Goal: Transaction & Acquisition: Purchase product/service

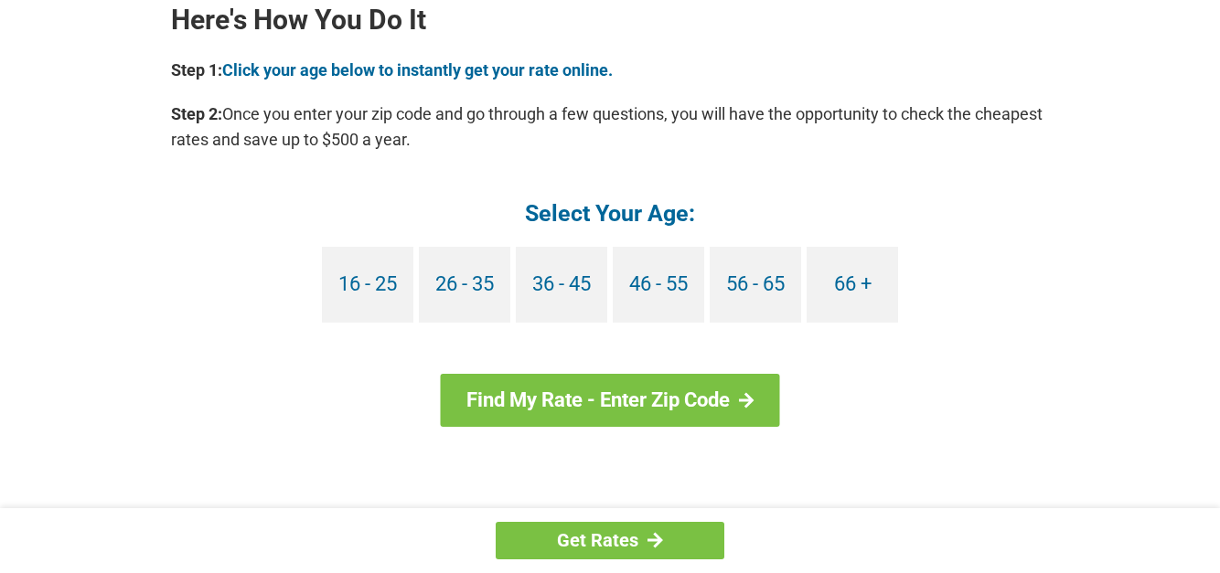
scroll to position [1696, 0]
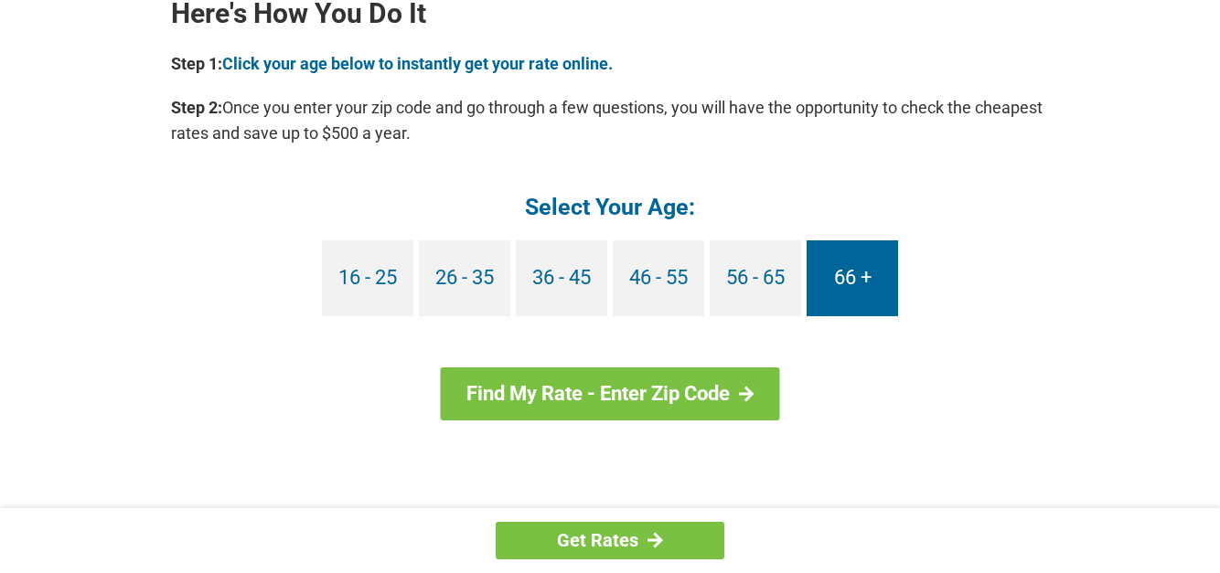
click at [873, 281] on link "66 +" at bounding box center [852, 279] width 91 height 76
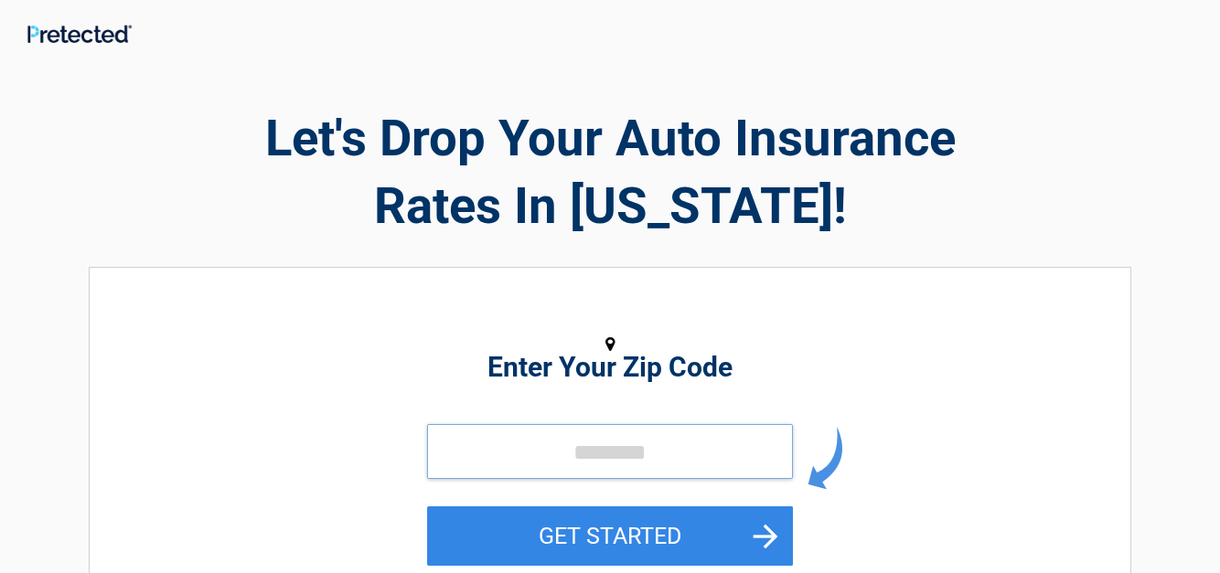
click at [511, 460] on input "tel" at bounding box center [610, 451] width 366 height 55
type input "*****"
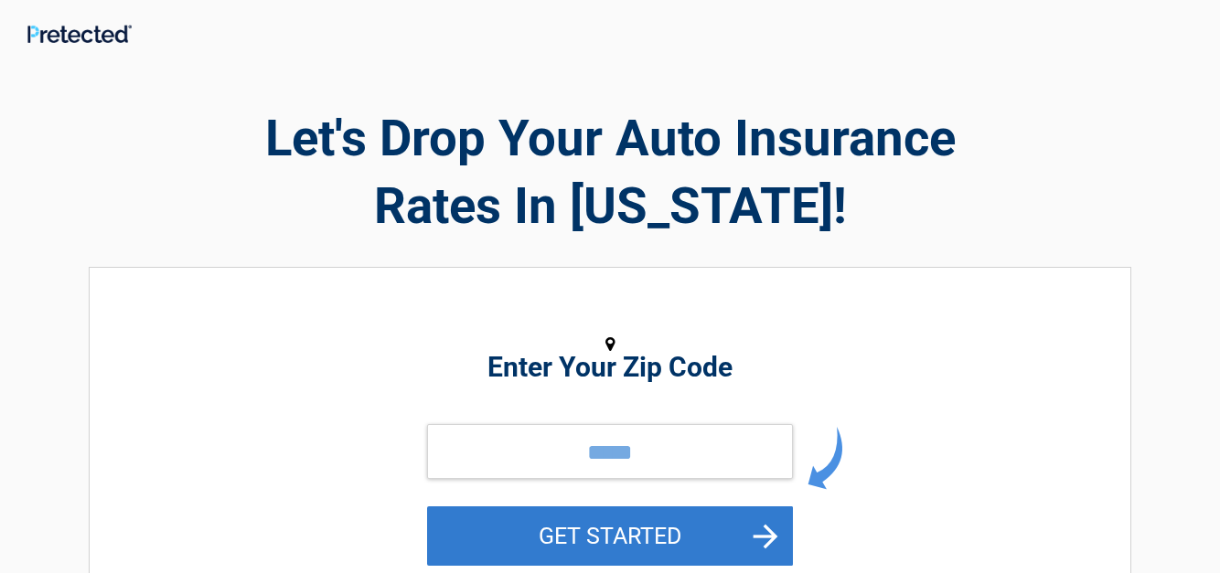
click at [609, 538] on button "GET STARTED" at bounding box center [610, 536] width 366 height 59
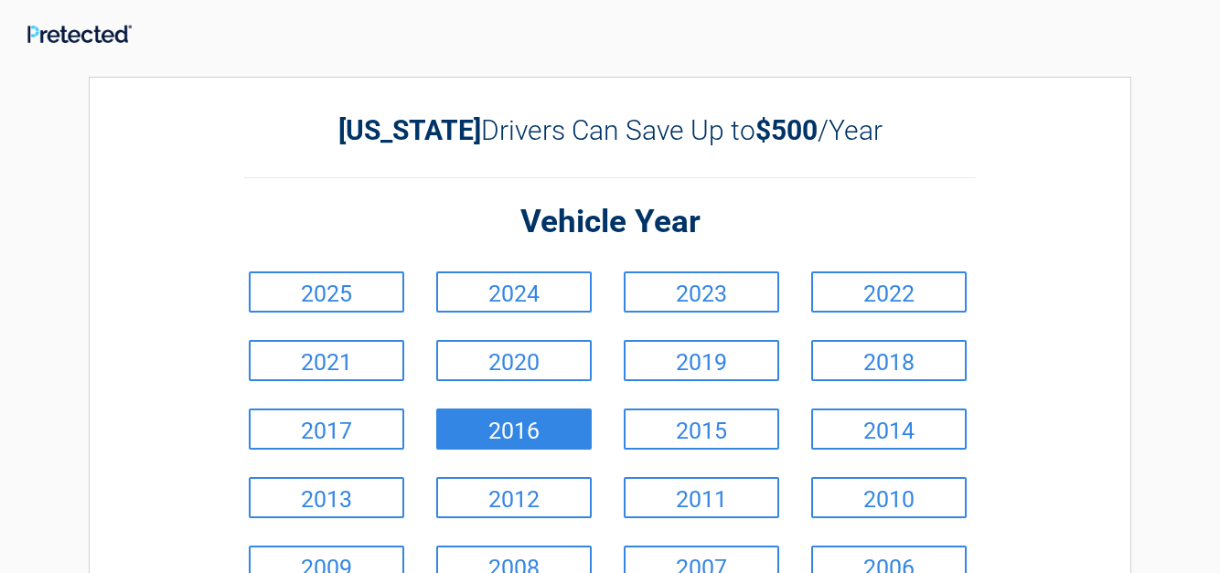
click at [512, 430] on link "2016" at bounding box center [513, 429] width 155 height 41
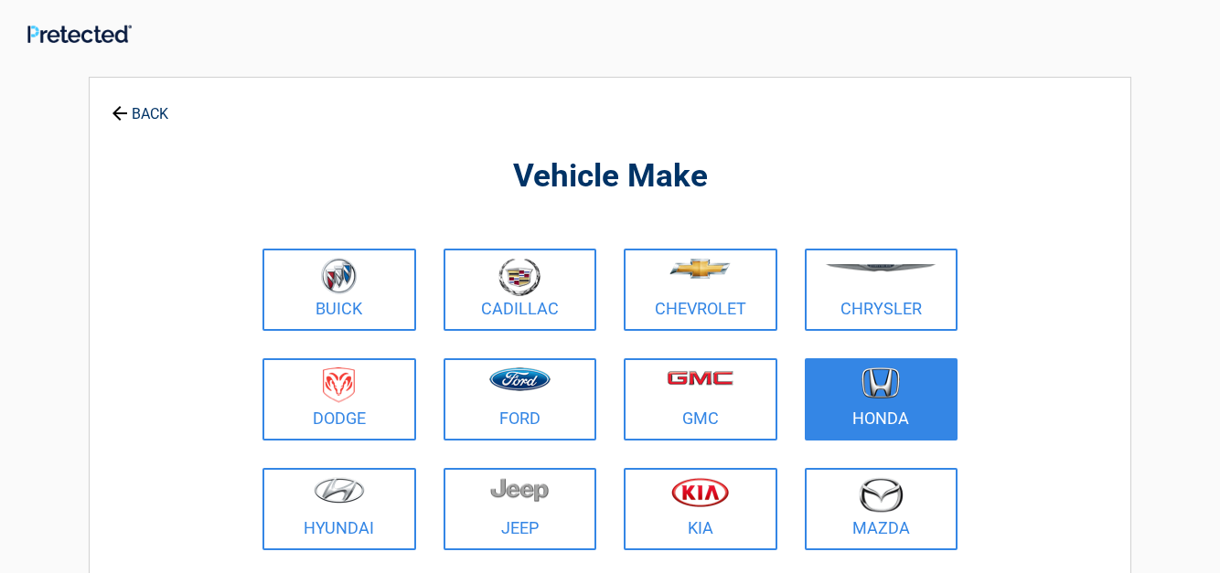
click at [909, 398] on figure at bounding box center [882, 388] width 132 height 41
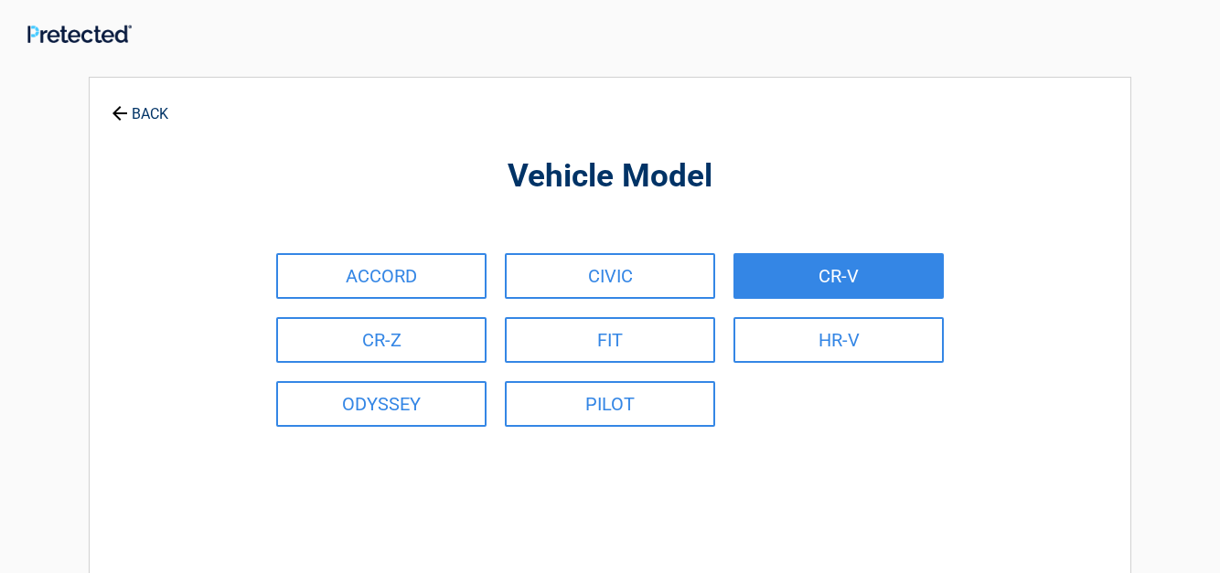
click at [826, 264] on link "CR-V" at bounding box center [839, 276] width 210 height 46
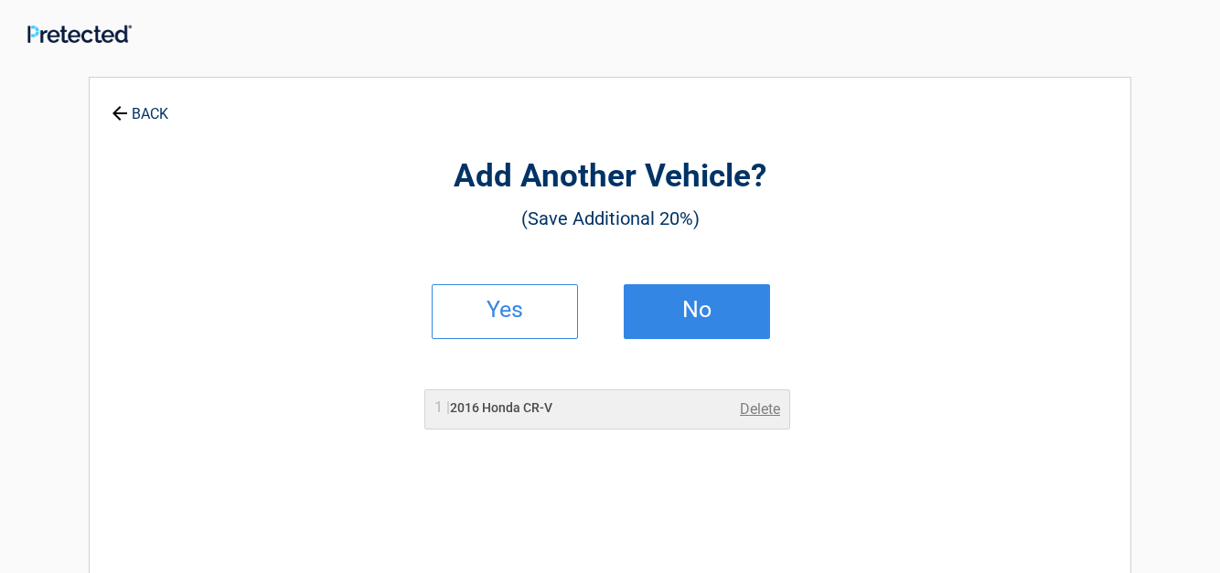
click at [654, 304] on h2 "No" at bounding box center [697, 310] width 108 height 13
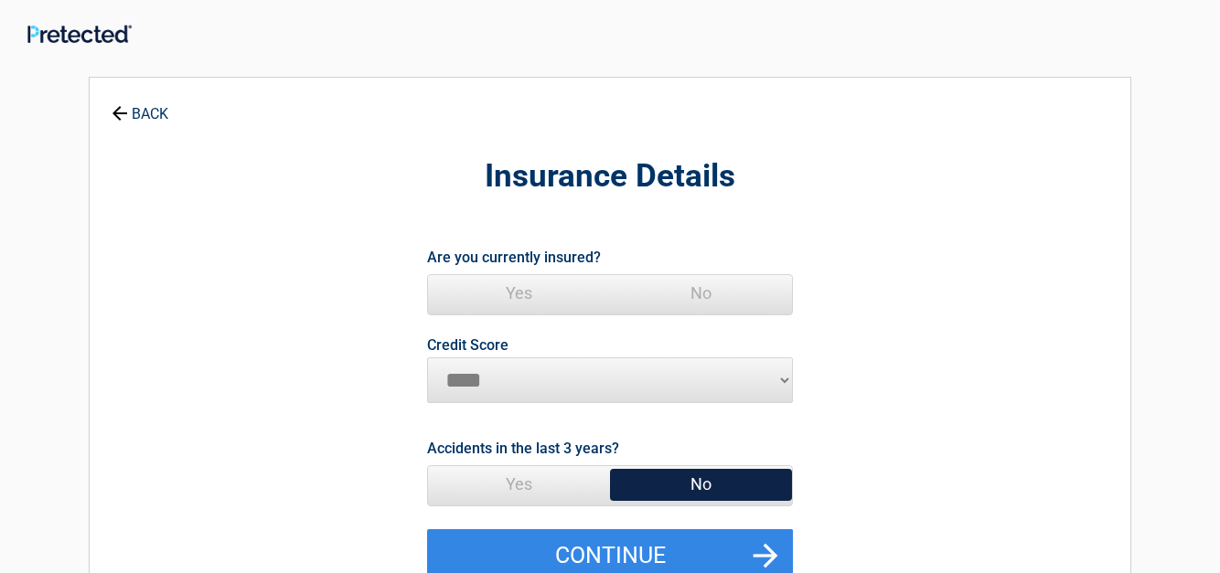
click at [507, 291] on span "Yes" at bounding box center [519, 293] width 182 height 37
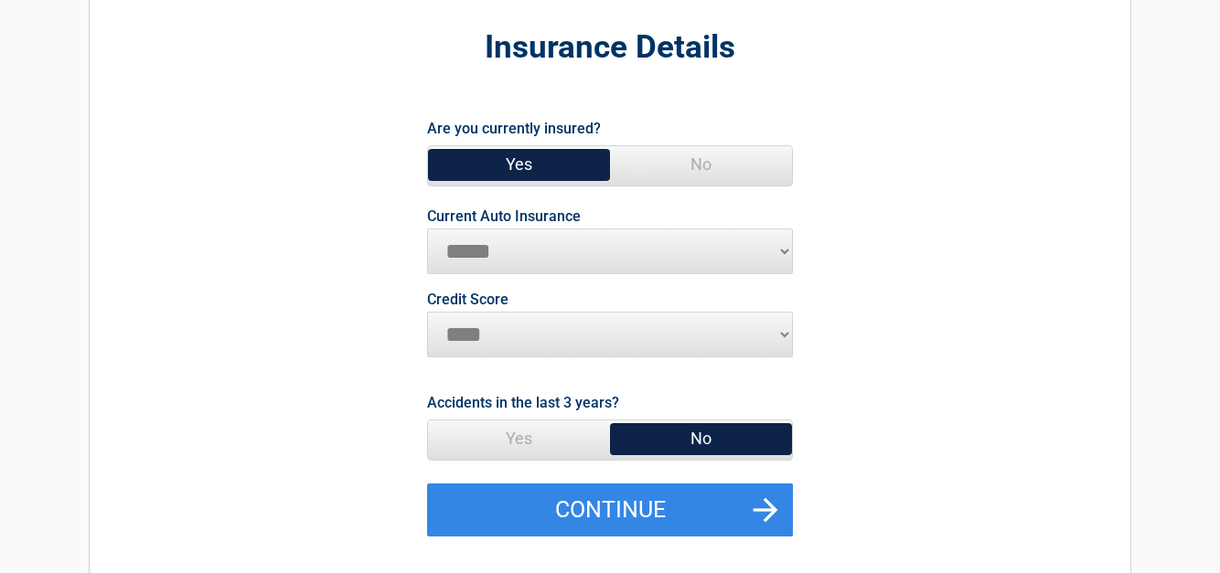
scroll to position [146, 0]
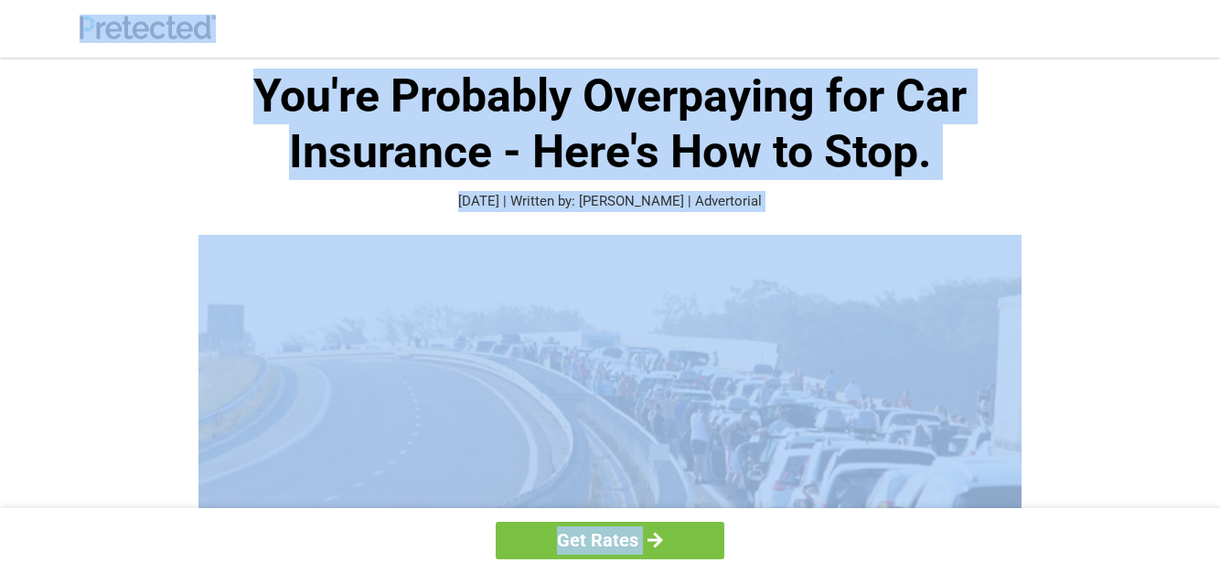
drag, startPoint x: 703, startPoint y: 5, endPoint x: 687, endPoint y: -65, distance: 71.4
